Goal: Ask a question

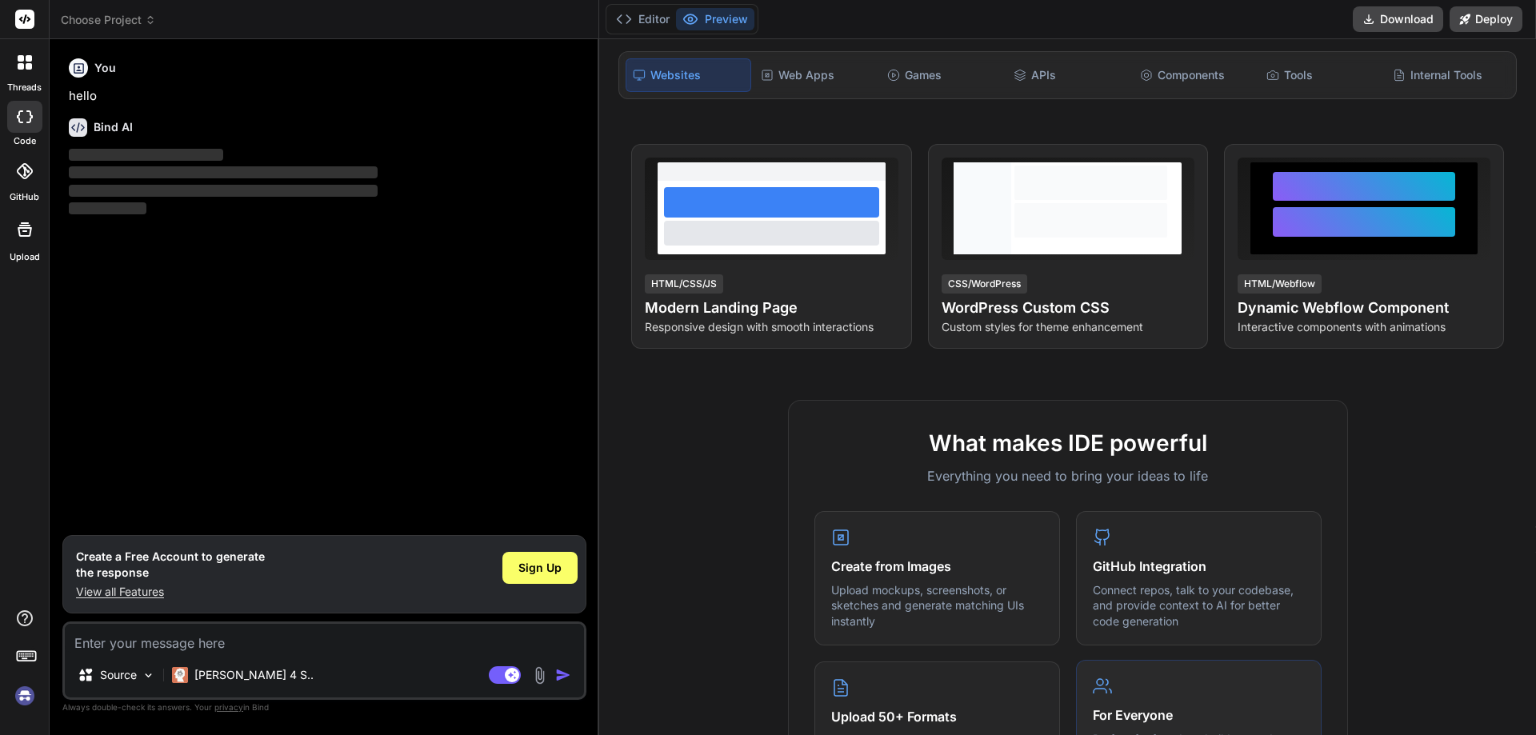
scroll to position [320, 0]
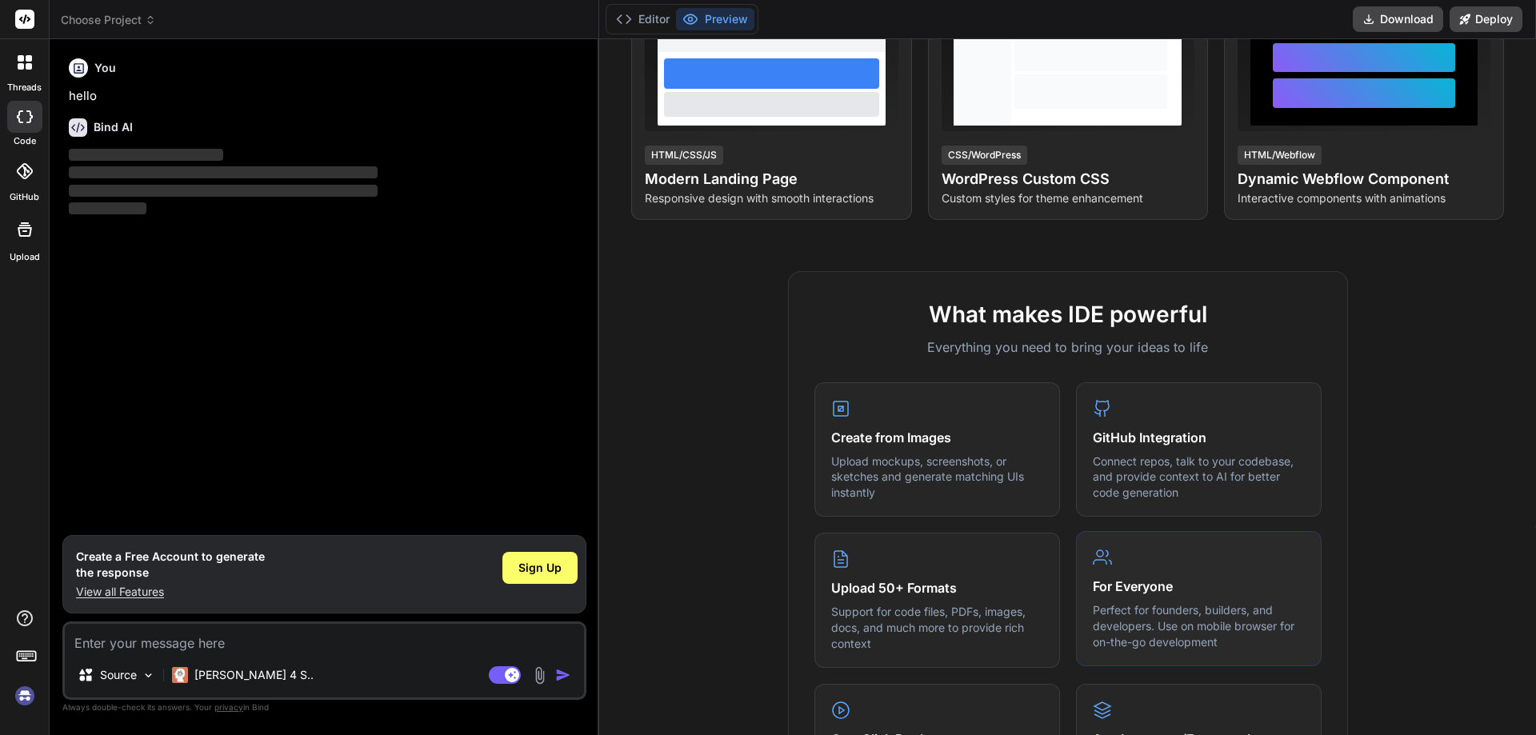
type textarea "x"
click at [184, 636] on textarea at bounding box center [324, 638] width 519 height 29
type textarea "h"
type textarea "x"
type textarea "hi"
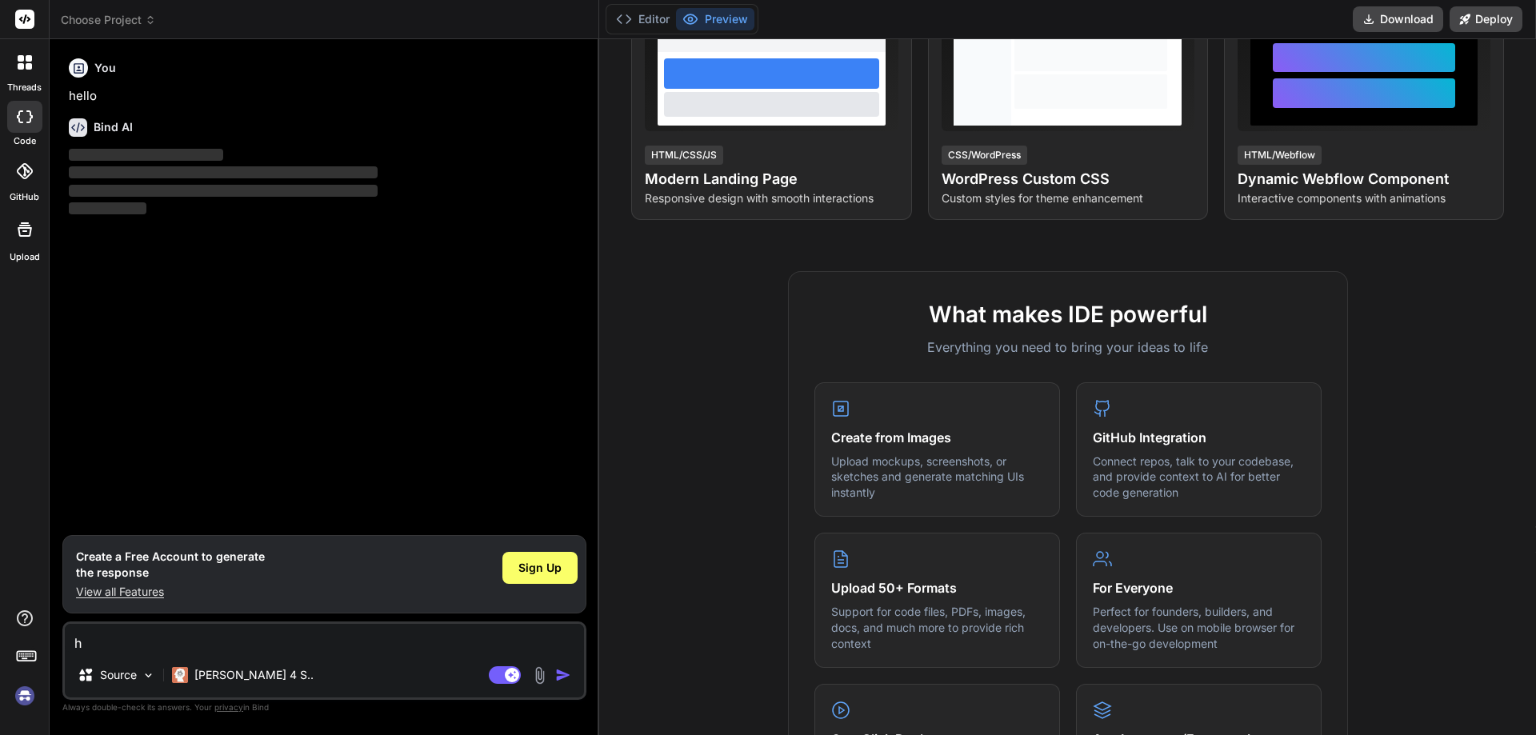
type textarea "x"
click at [561, 675] on img "button" at bounding box center [563, 675] width 16 height 16
click at [21, 110] on icon at bounding box center [20, 116] width 6 height 13
click at [99, 635] on textarea "hi" at bounding box center [324, 638] width 519 height 29
type textarea "hig"
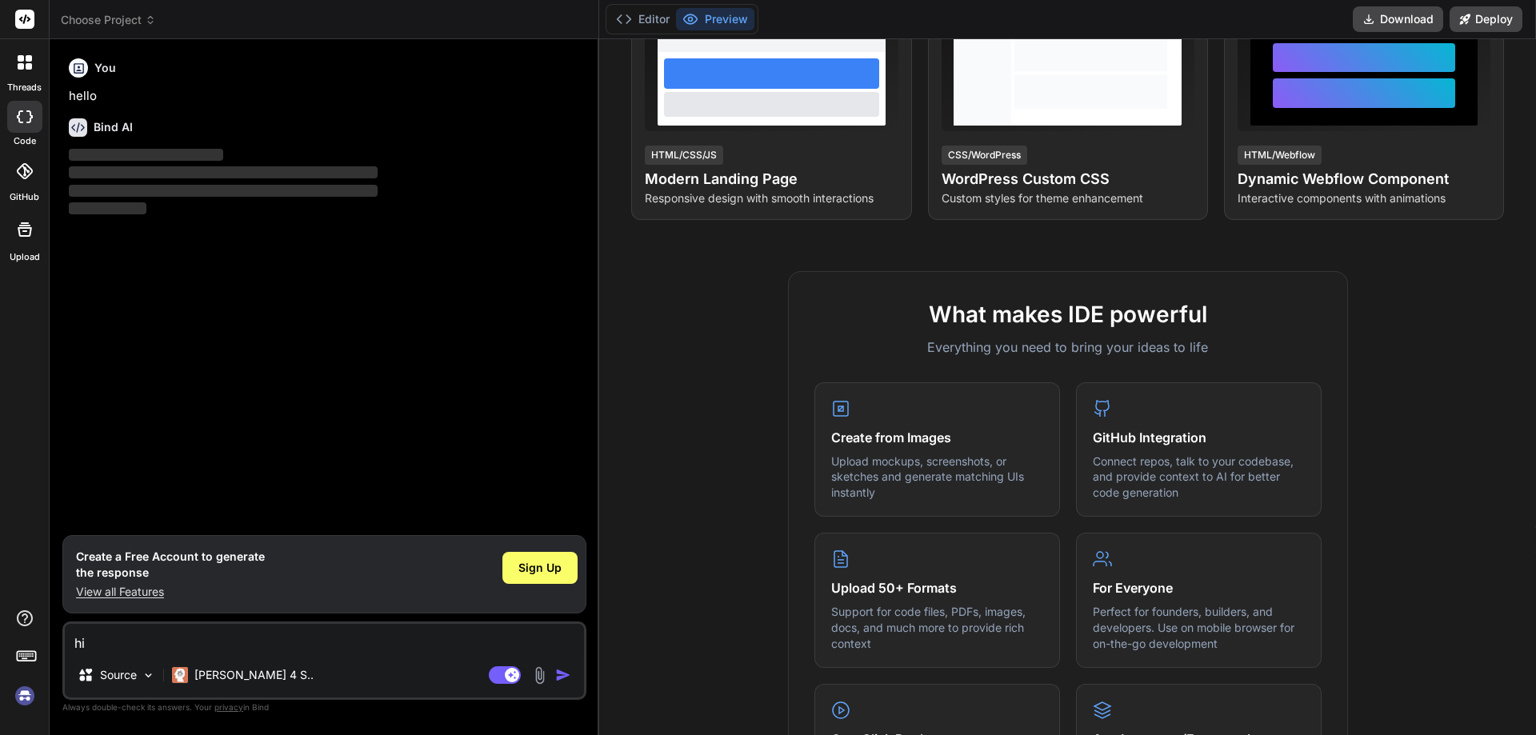
type textarea "x"
type textarea "high"
type textarea "x"
type textarea "highf"
type textarea "x"
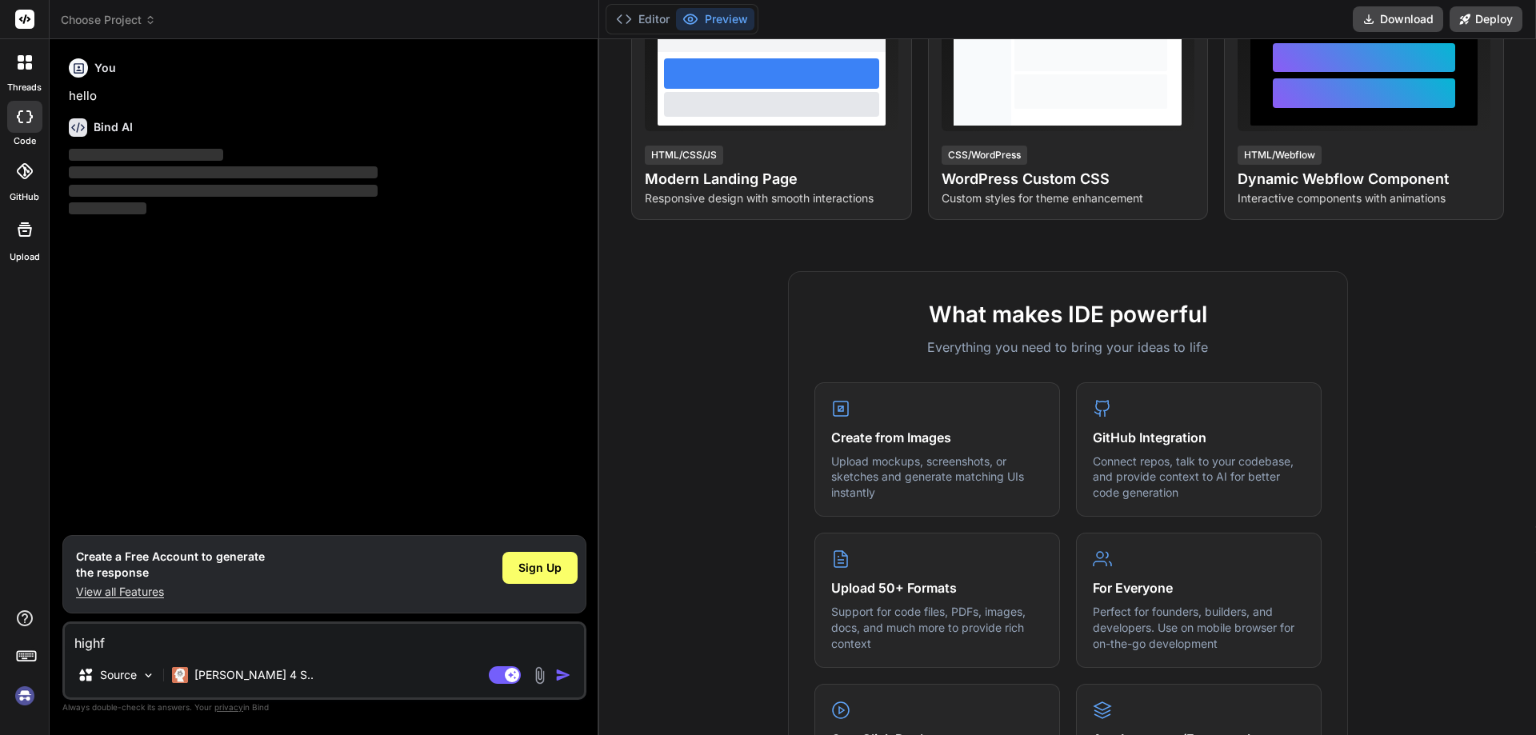
type textarea "highfh"
type textarea "x"
type textarea "highfh"
click at [573, 673] on button "button" at bounding box center [566, 675] width 22 height 16
click at [565, 673] on img "button" at bounding box center [563, 675] width 16 height 16
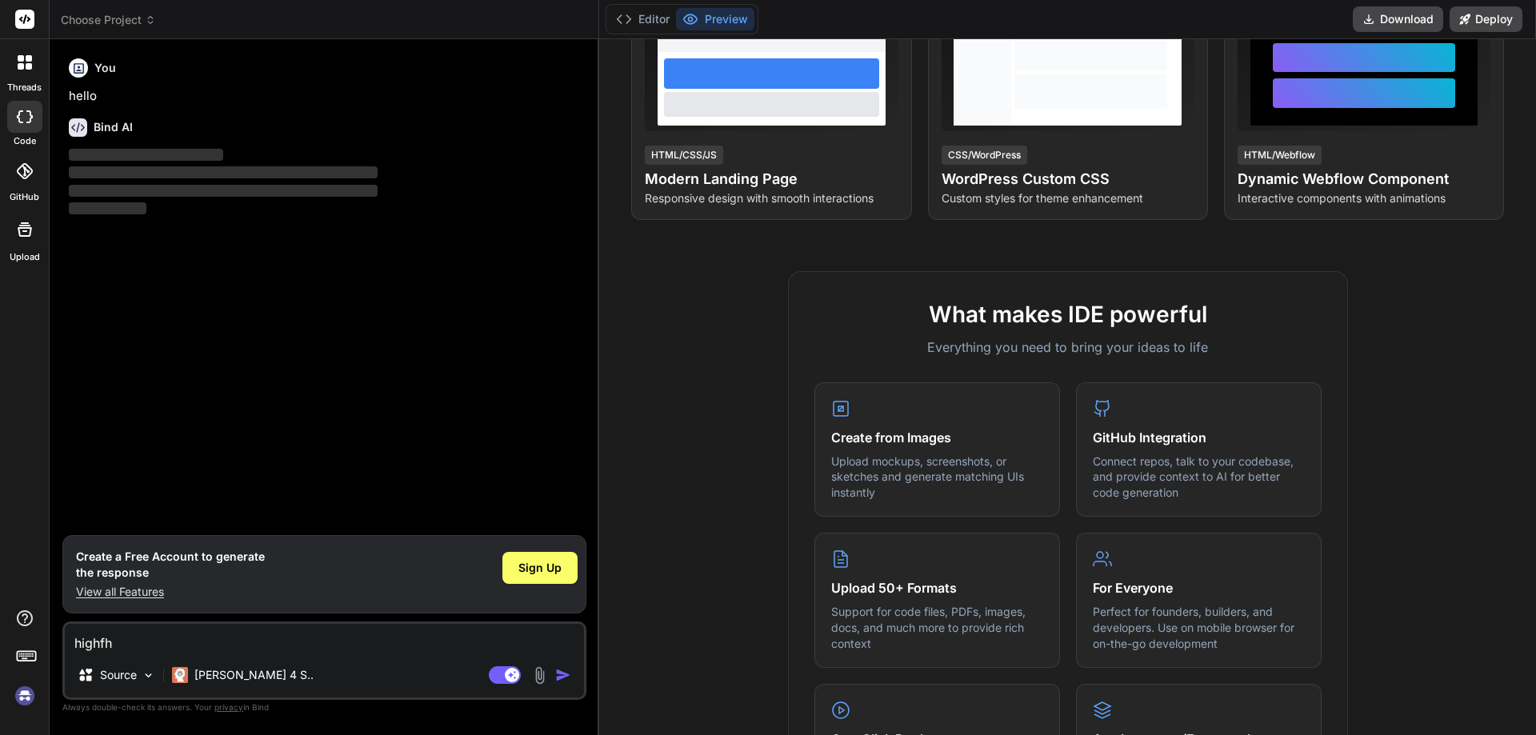
click at [565, 673] on img "button" at bounding box center [563, 675] width 16 height 16
